Goal: Task Accomplishment & Management: Manage account settings

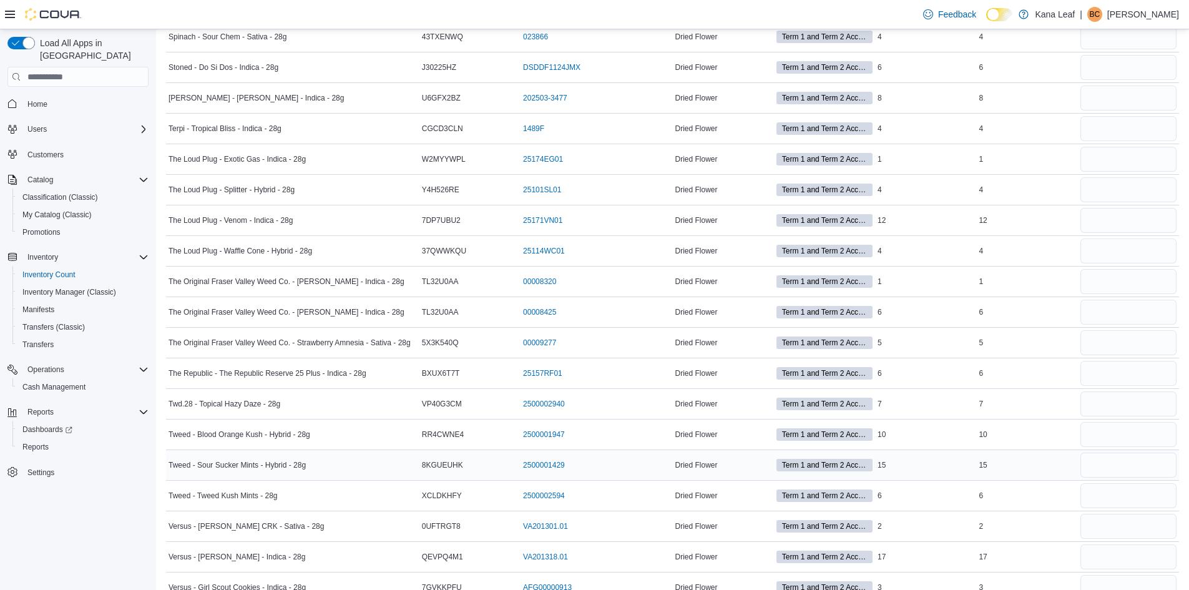
scroll to position [1993, 0]
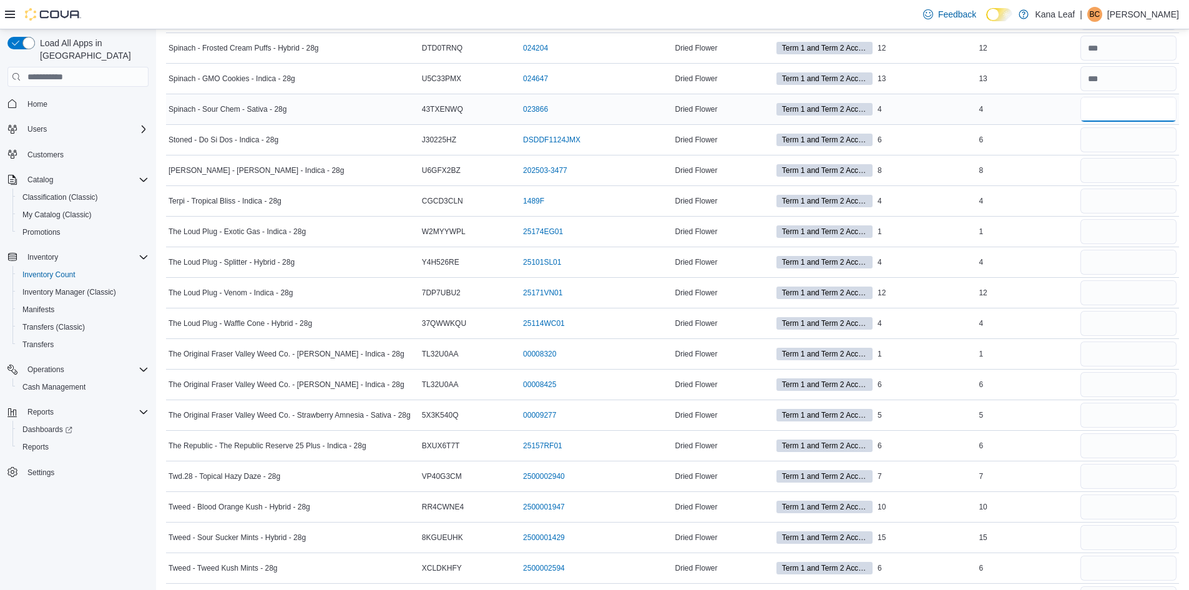
click at [1115, 110] on input "number" at bounding box center [1128, 109] width 96 height 25
type input "*"
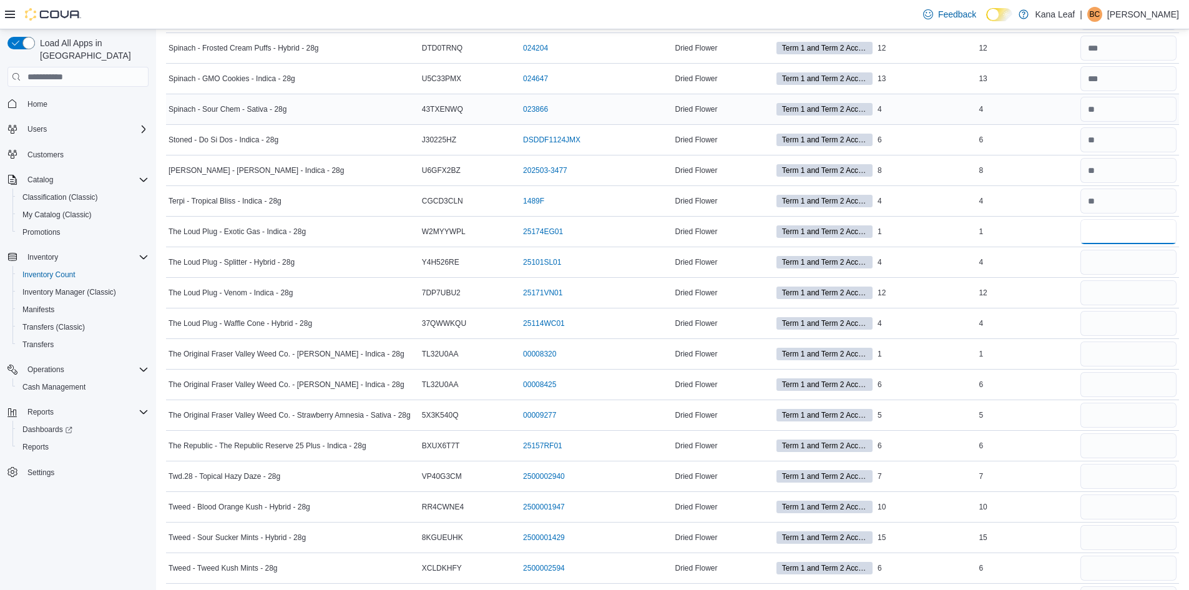
type input "*"
type input "**"
type input "*"
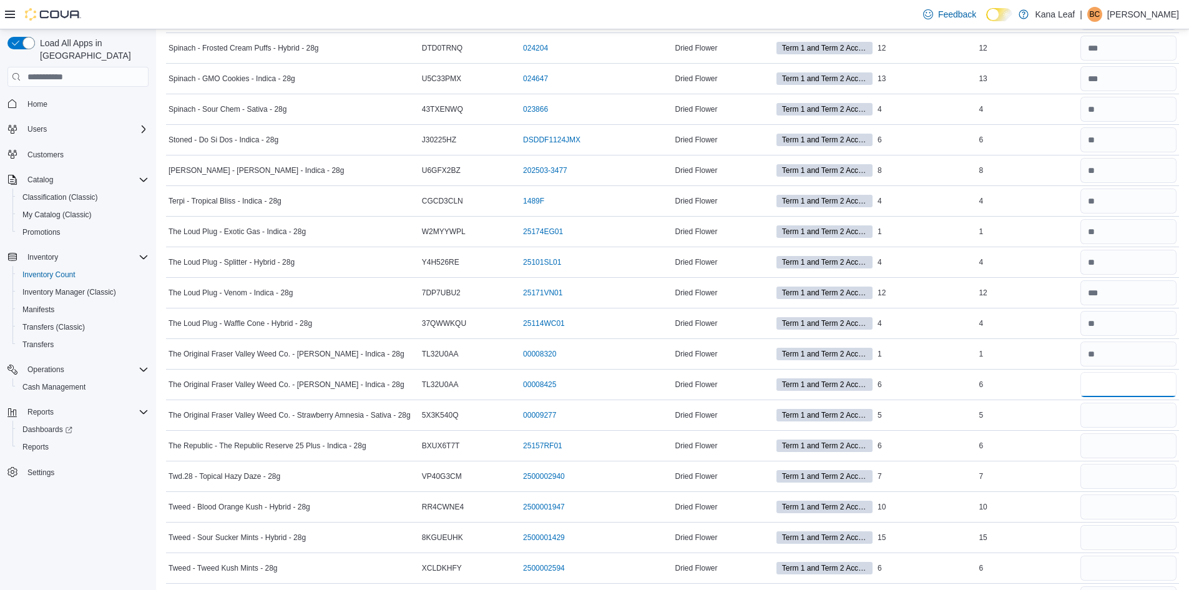
type input "*"
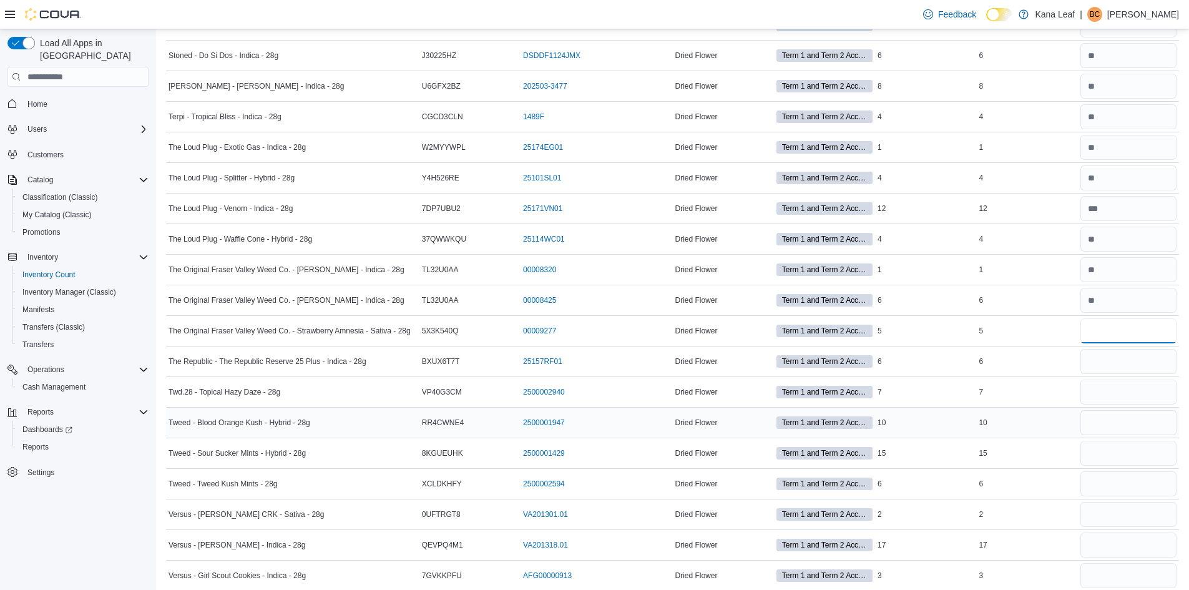
scroll to position [2180, 0]
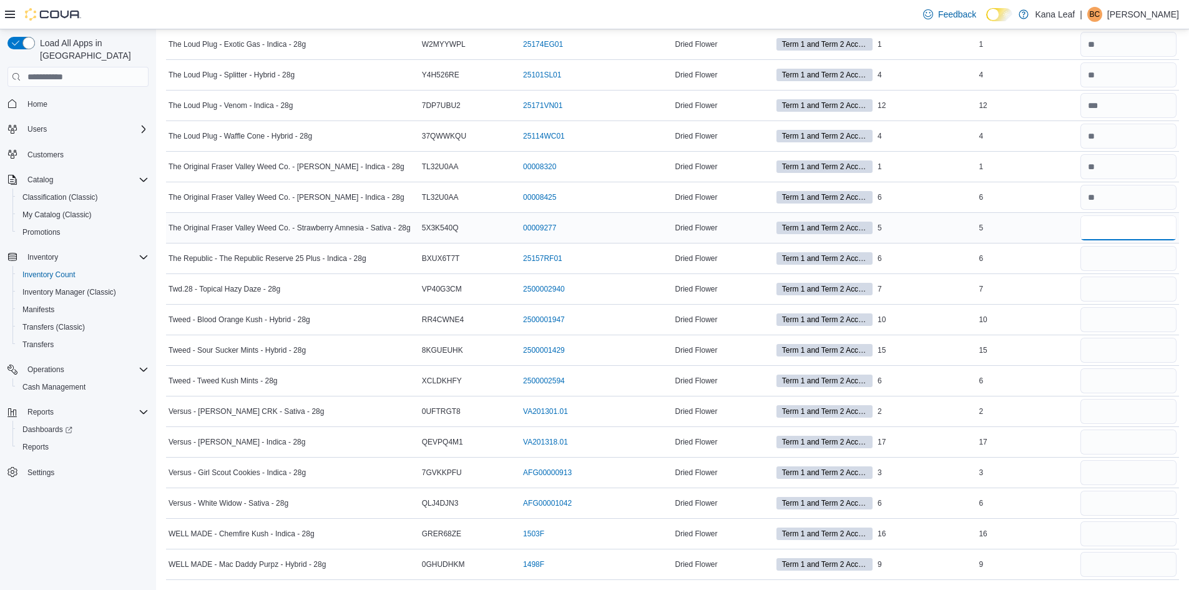
click at [1110, 220] on input "number" at bounding box center [1128, 227] width 96 height 25
type input "*"
click at [1099, 318] on input "number" at bounding box center [1128, 319] width 96 height 25
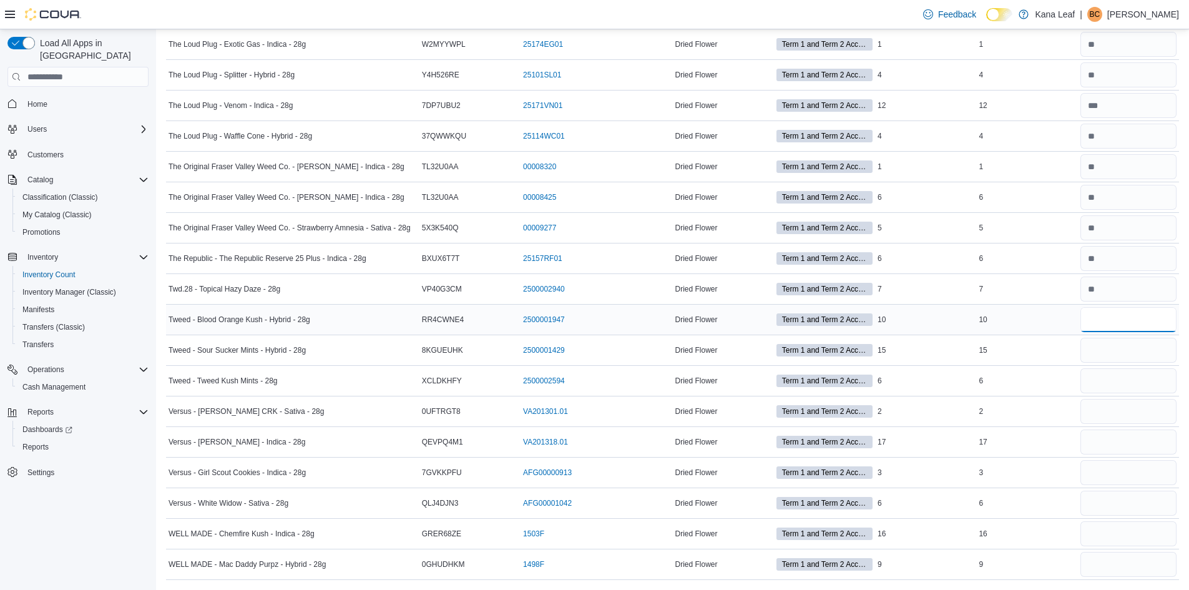
type input "**"
type input "*"
type input "**"
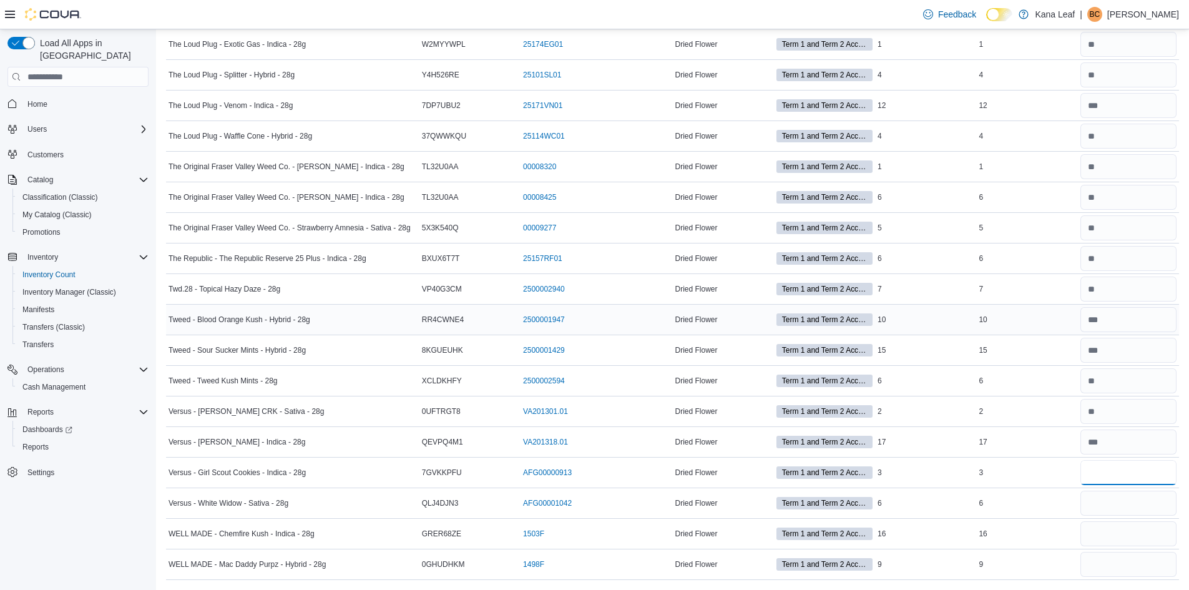
type input "*"
type input "**"
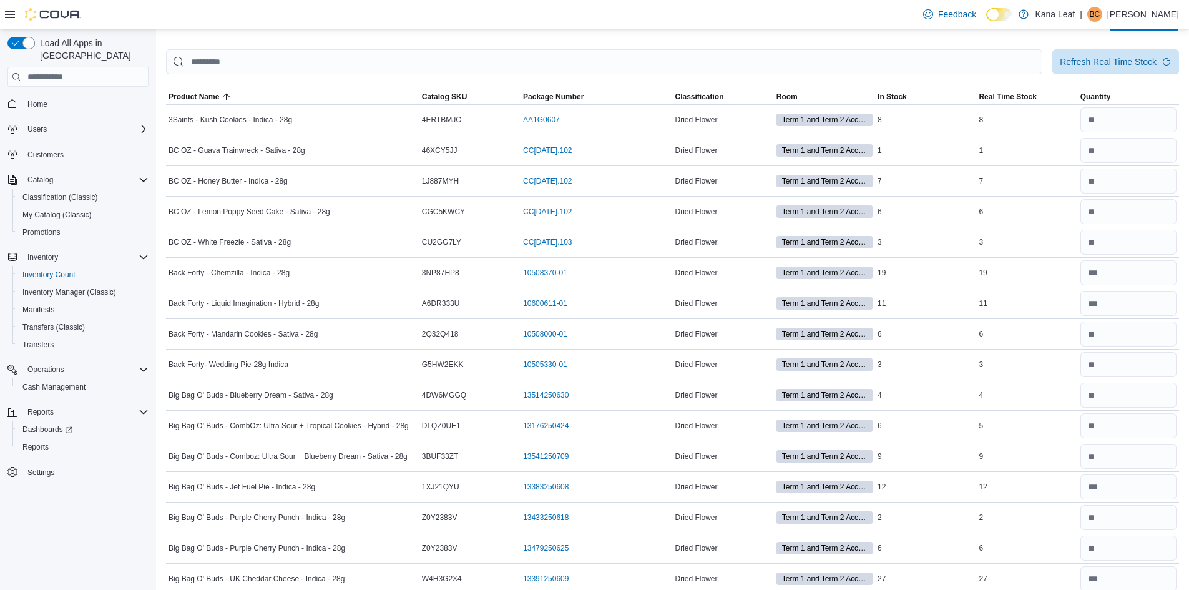
scroll to position [0, 0]
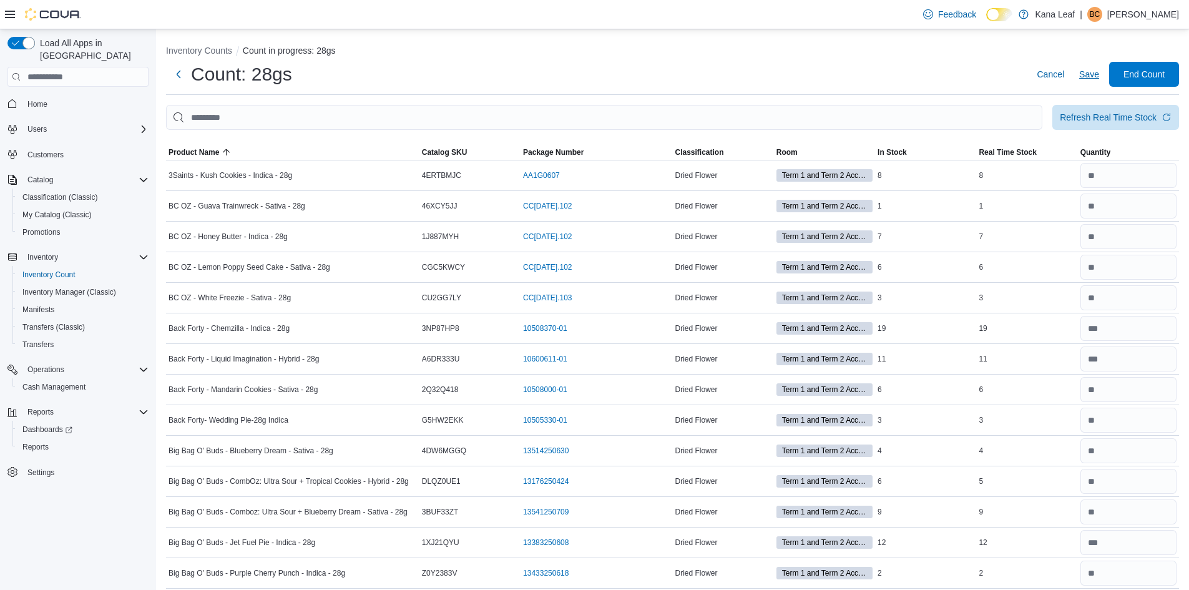
type input "*"
click at [1093, 69] on span "Save" at bounding box center [1089, 74] width 20 height 12
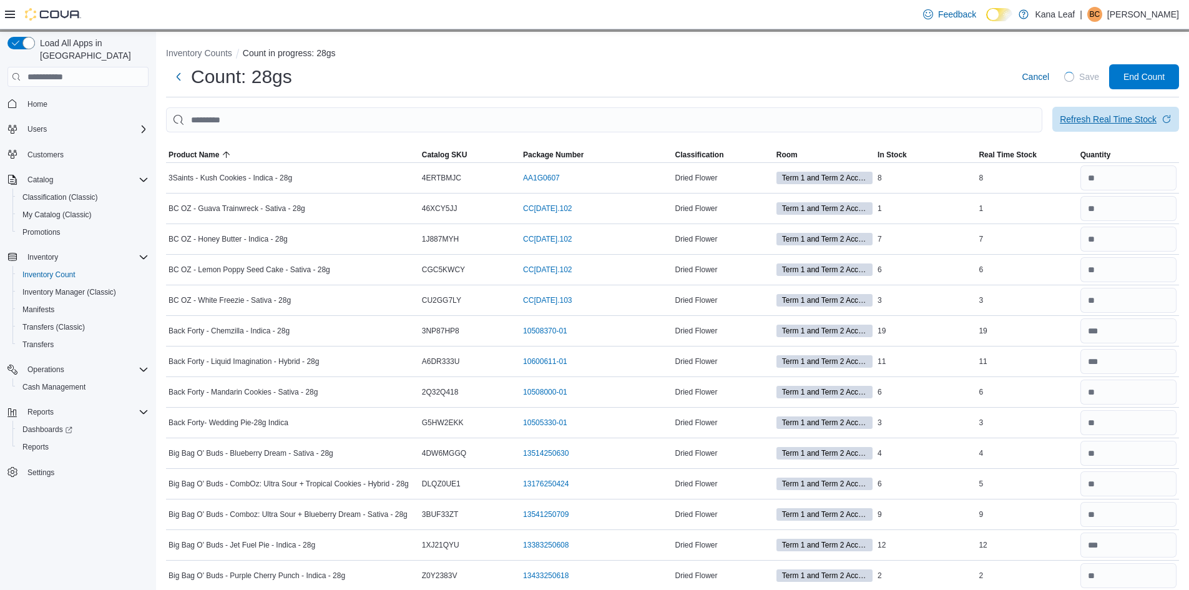
click at [1172, 114] on span "Refresh Real Time Stock" at bounding box center [1116, 119] width 112 height 25
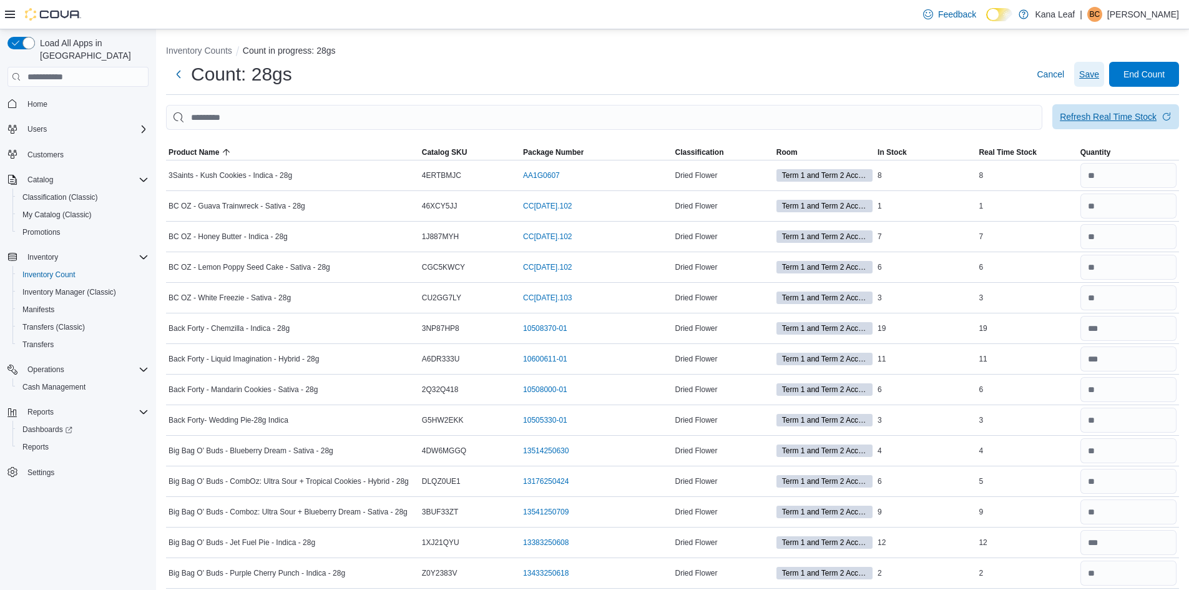
click at [1099, 69] on span "Save" at bounding box center [1089, 74] width 20 height 12
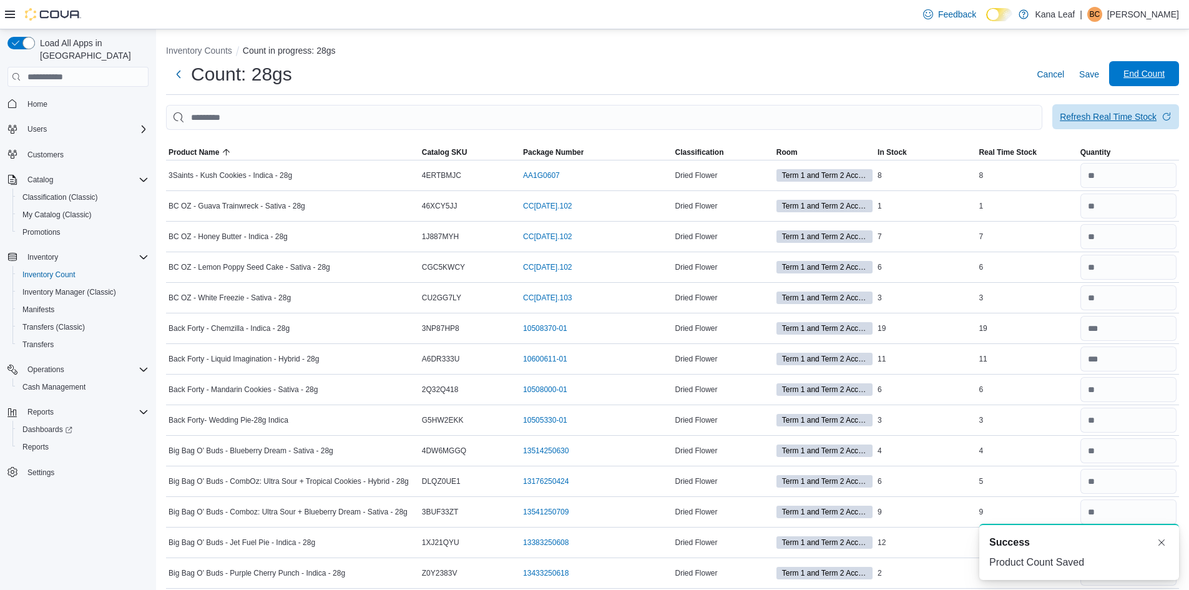
click at [1156, 74] on span "End Count" at bounding box center [1144, 73] width 41 height 12
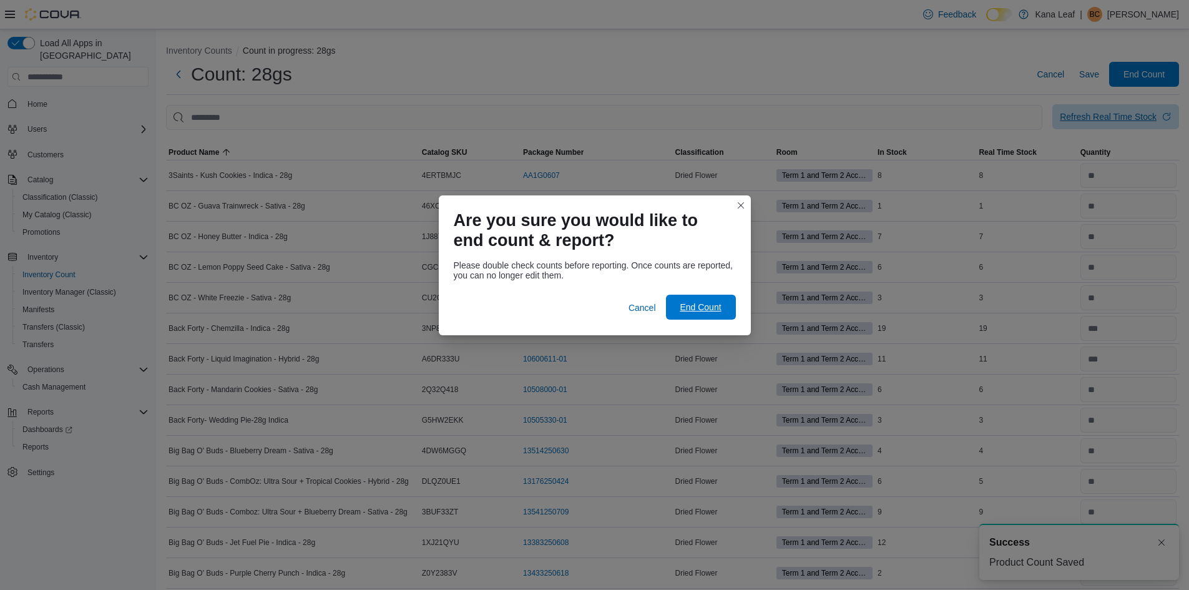
click at [686, 308] on span "End Count" at bounding box center [700, 307] width 41 height 12
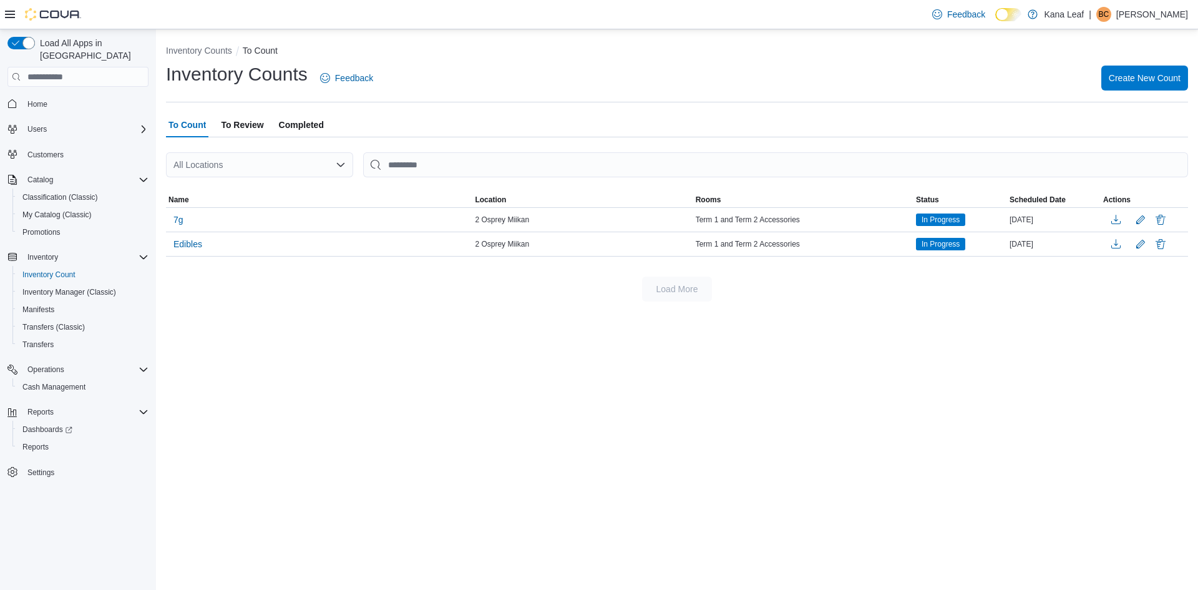
click at [303, 122] on span "Completed" at bounding box center [301, 124] width 45 height 25
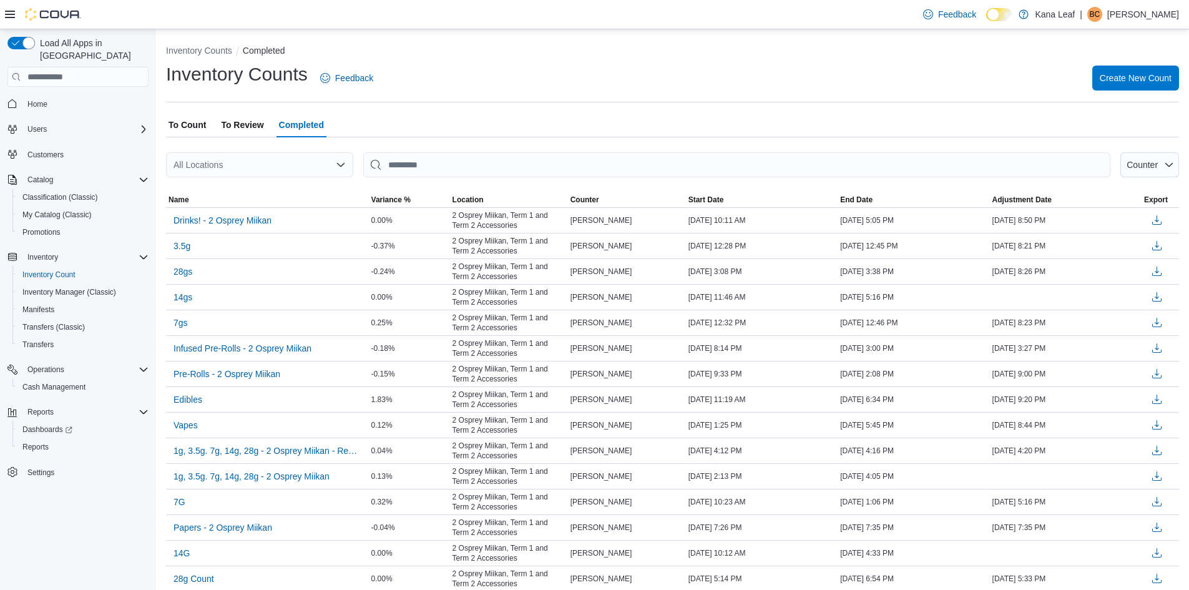
click at [252, 127] on span "To Review" at bounding box center [242, 124] width 42 height 25
